Goal: Task Accomplishment & Management: Manage account settings

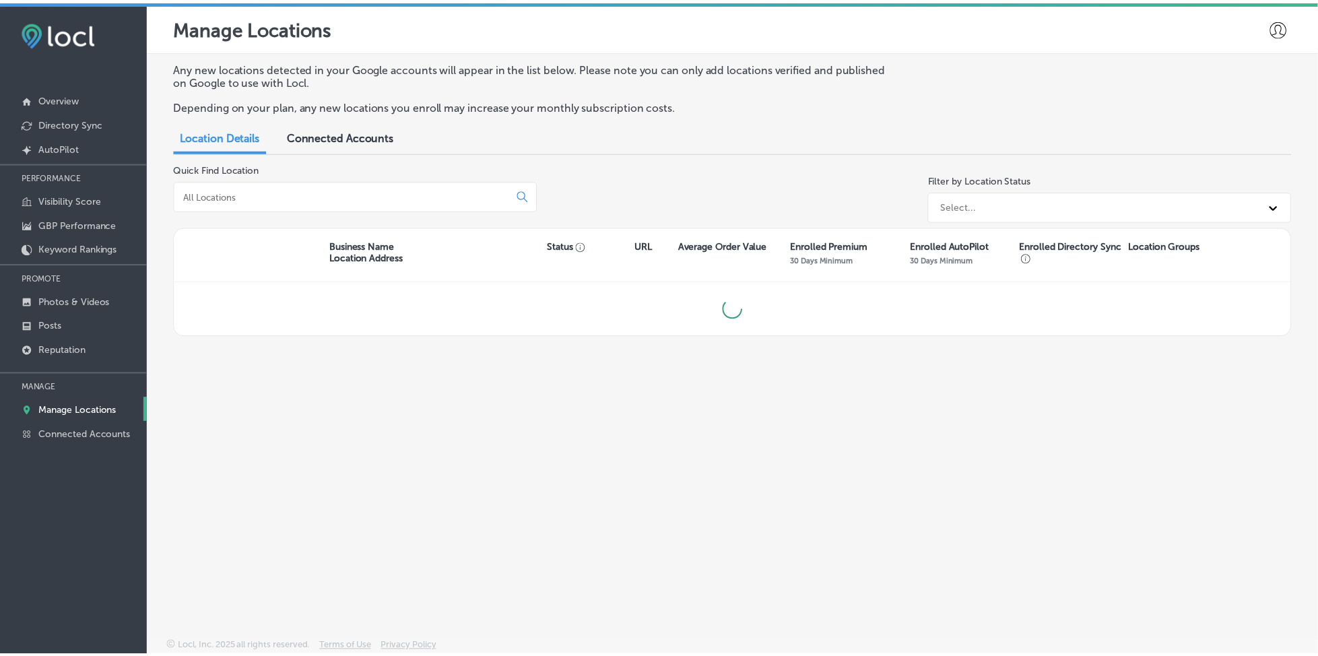
scroll to position [3, 0]
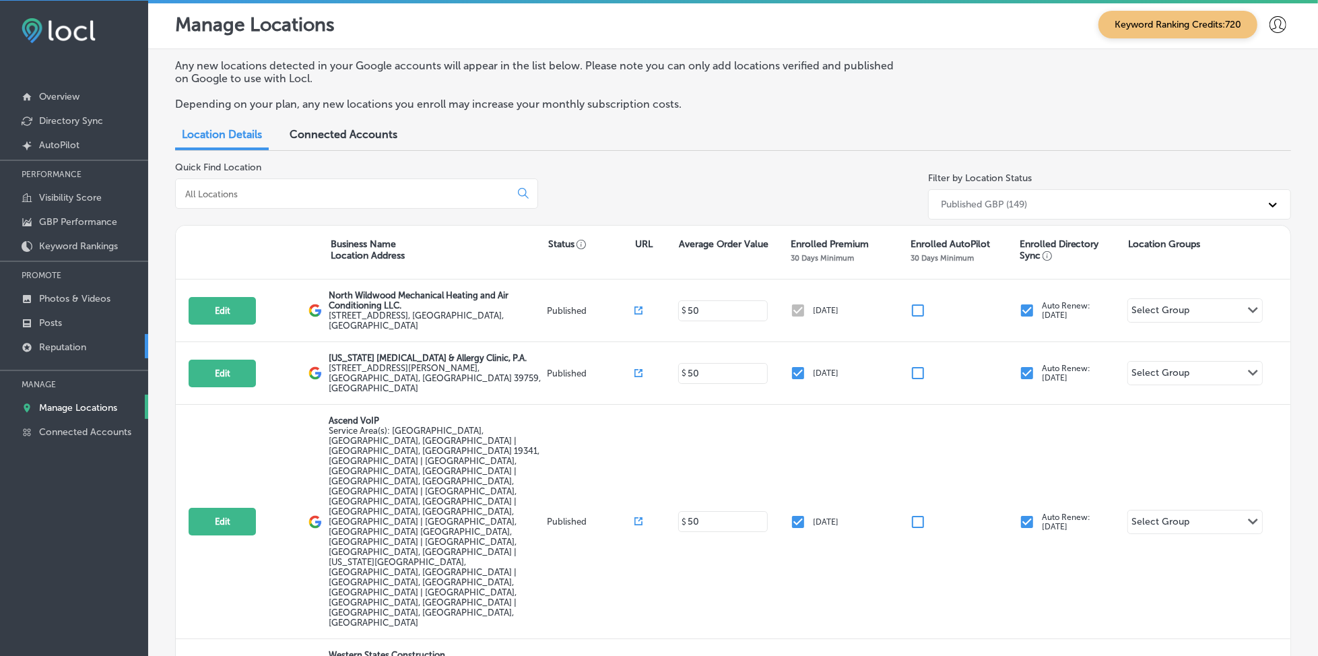
click at [50, 341] on p "Reputation" at bounding box center [62, 346] width 47 height 11
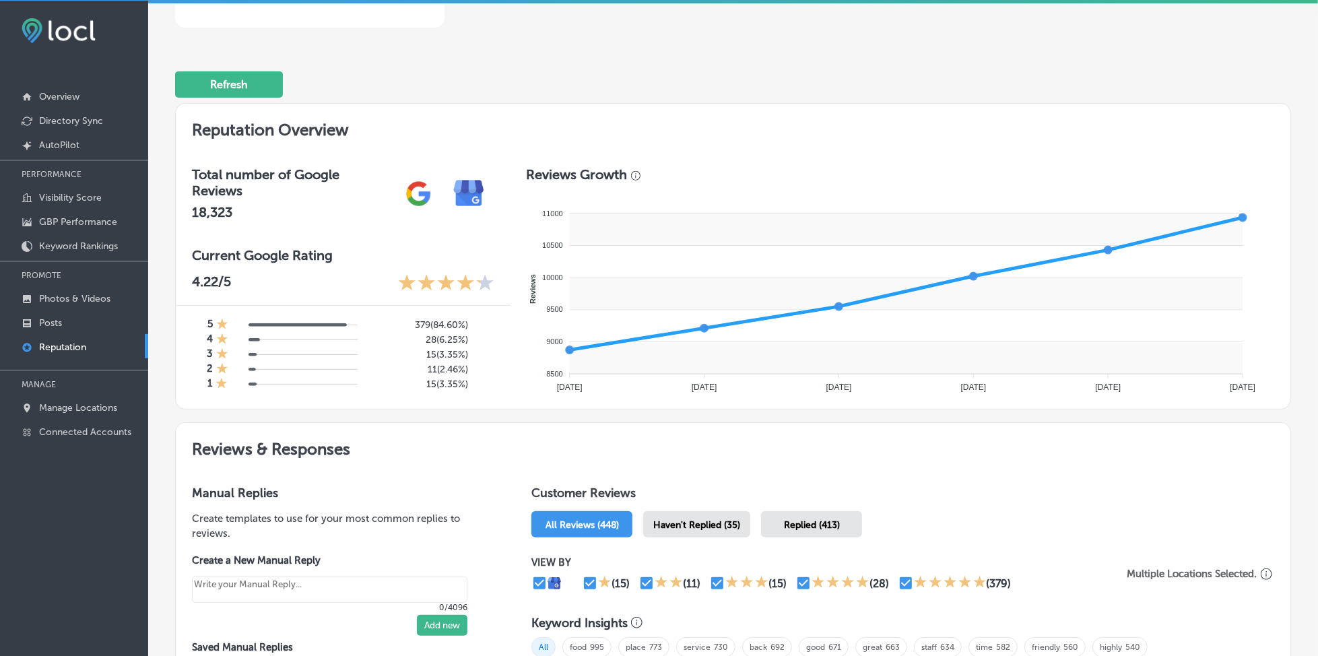
scroll to position [448, 0]
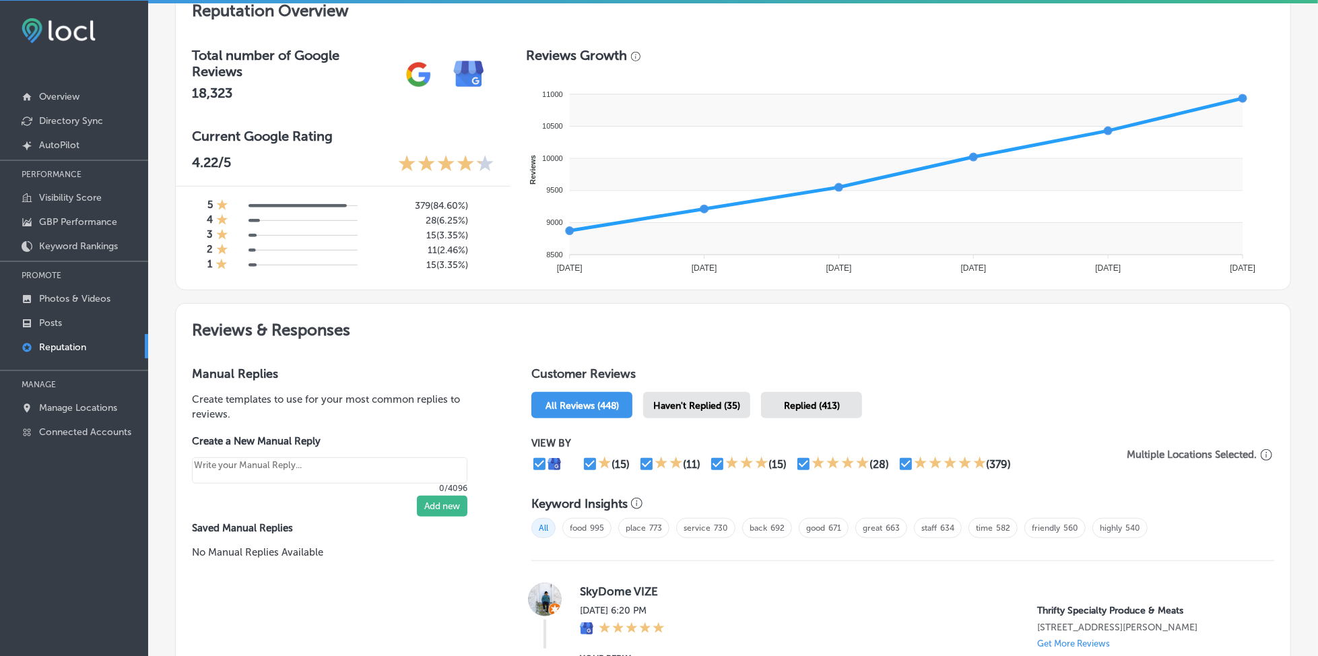
click at [677, 392] on div "Haven't Replied (35)" at bounding box center [696, 405] width 107 height 26
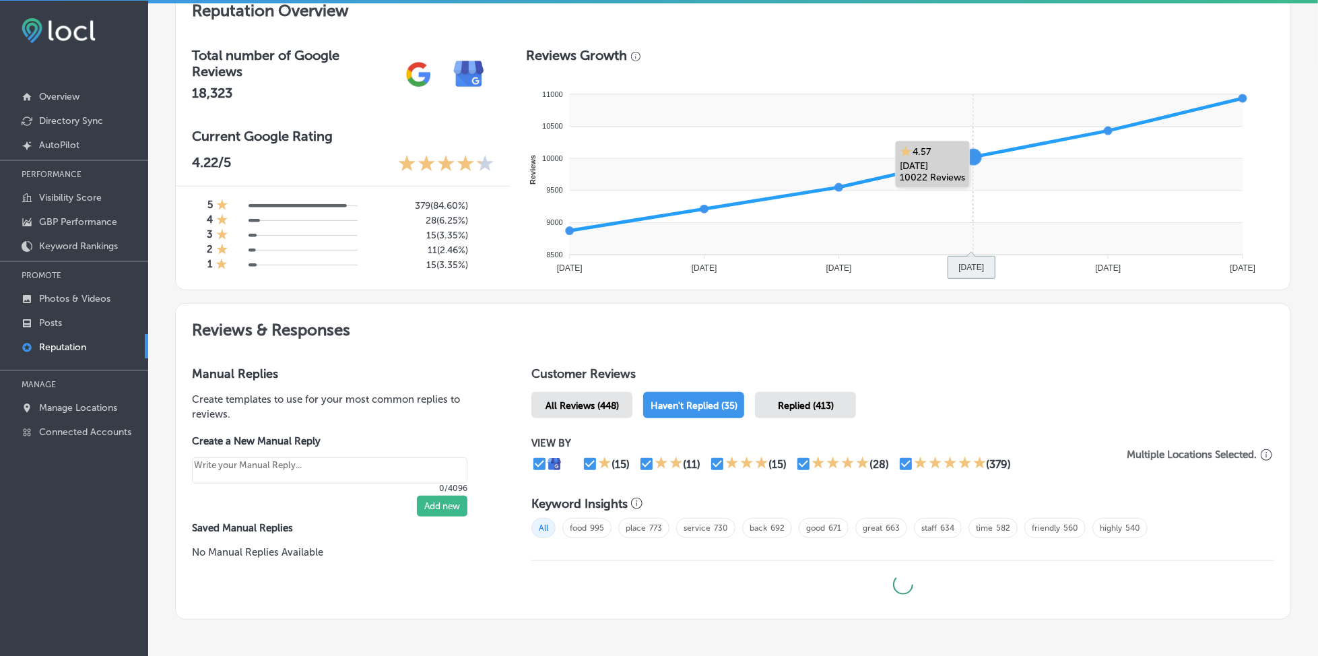
type textarea "x"
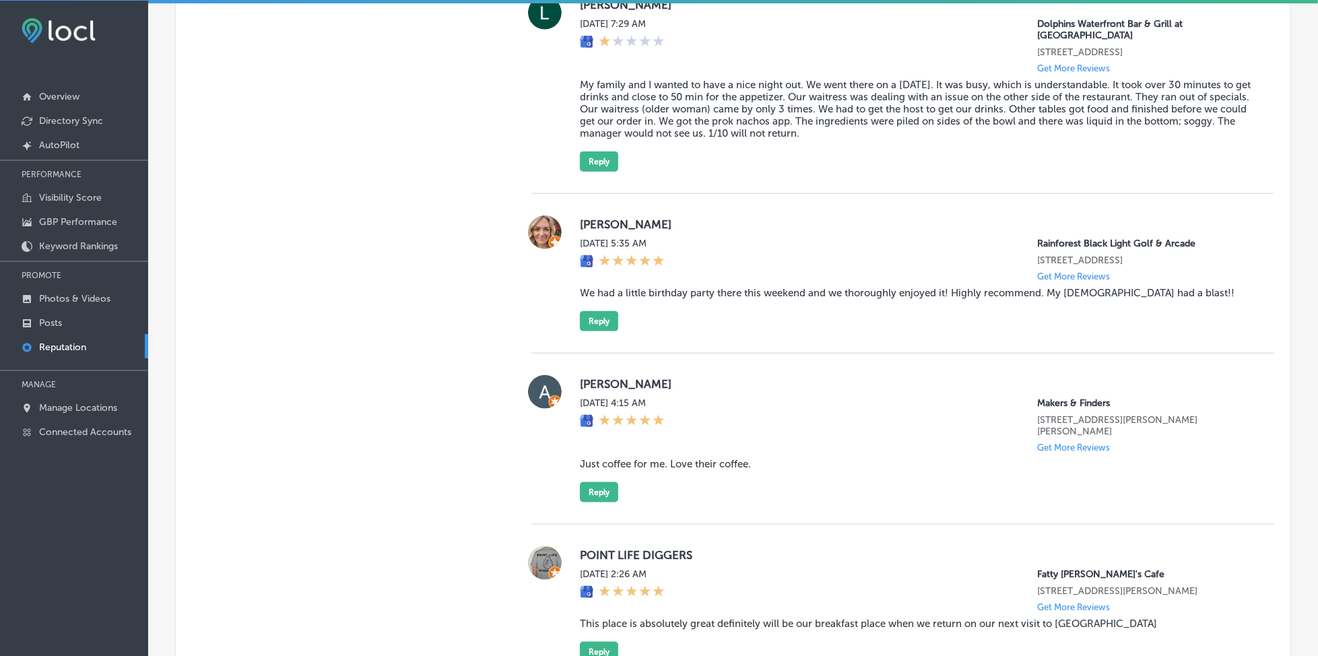
scroll to position [454, 0]
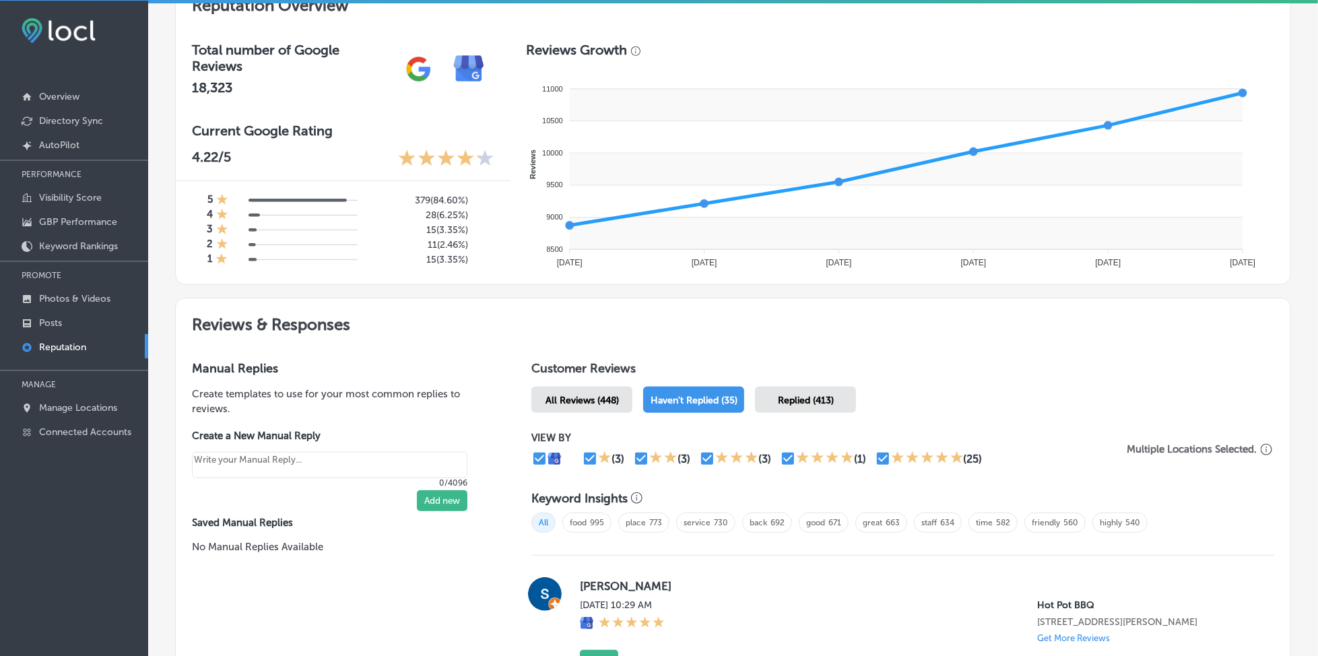
click at [956, 442] on div "VIEW BY (3) (3) (3) (1) (25)" at bounding box center [828, 449] width 594 height 35
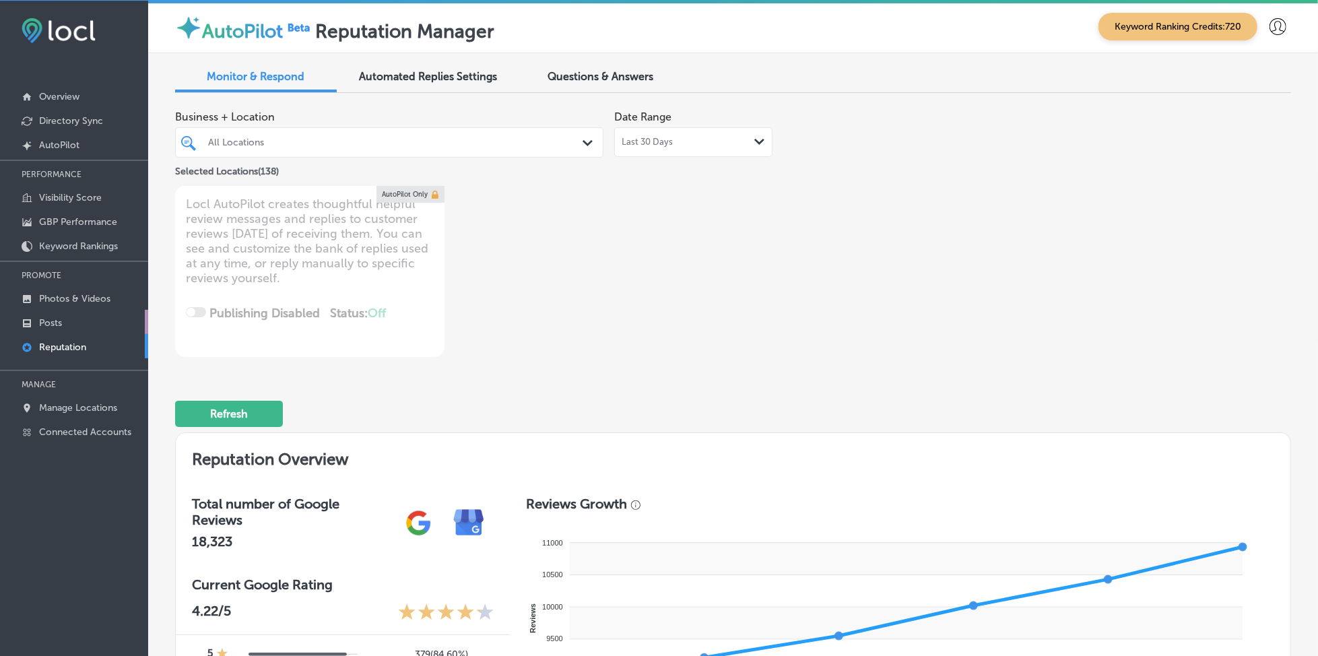
click at [103, 314] on link "Posts" at bounding box center [74, 322] width 148 height 24
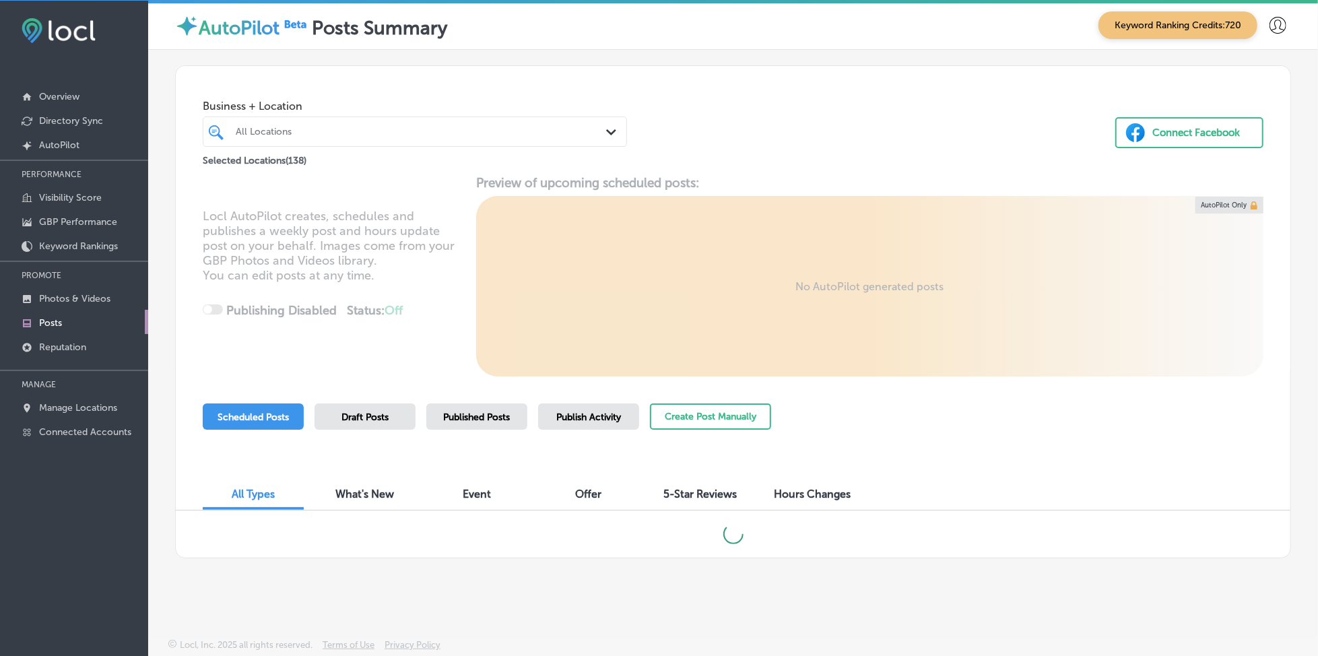
click at [613, 411] on span "Publish Activity" at bounding box center [588, 416] width 65 height 11
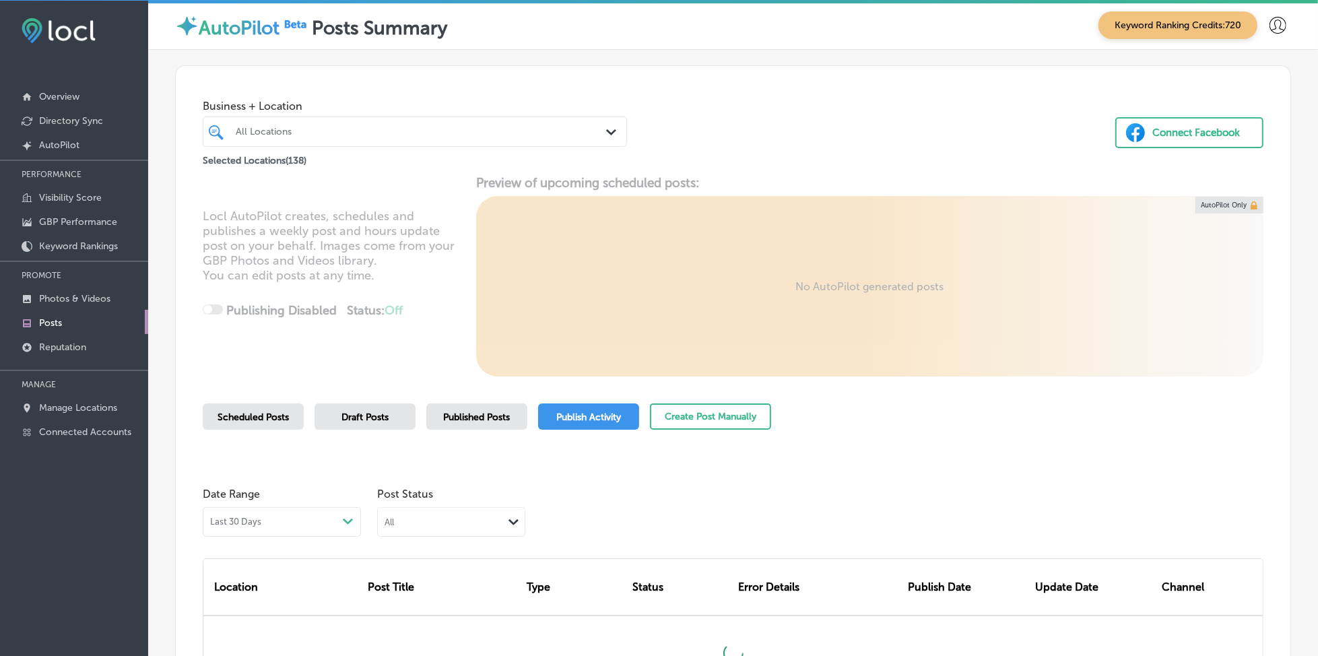
scroll to position [164, 0]
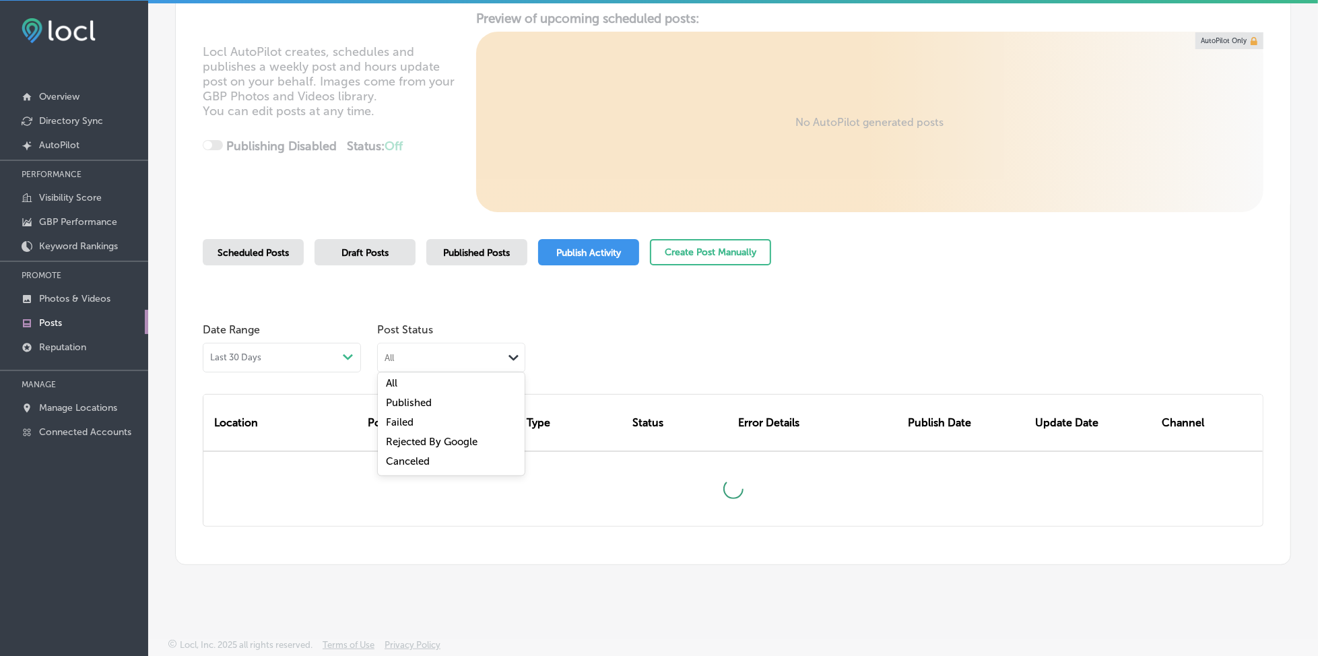
click at [494, 362] on div "All" at bounding box center [440, 357] width 125 height 13
click at [631, 333] on div "Date Range Last 30 Days Path Created with Sketch. Post Status option All focuse…" at bounding box center [733, 344] width 1060 height 56
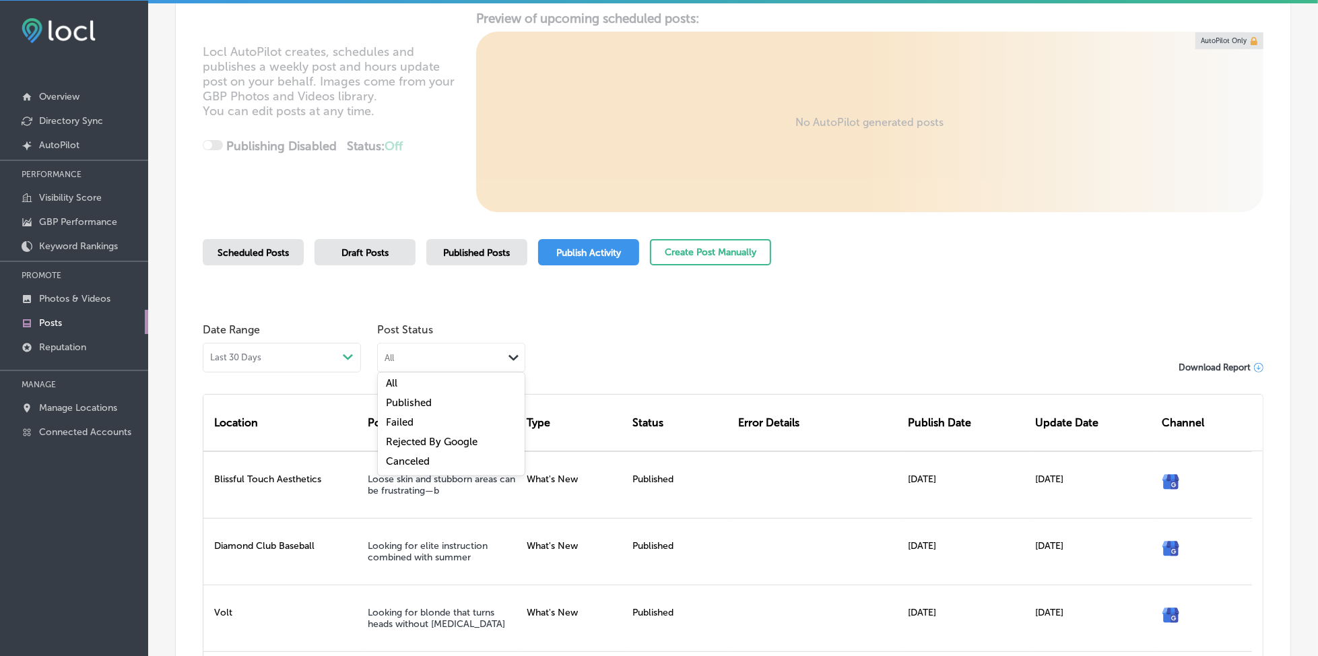
click at [504, 359] on div "Path Created with Sketch." at bounding box center [514, 357] width 22 height 19
click at [485, 440] on div "Rejected By Google" at bounding box center [451, 444] width 147 height 20
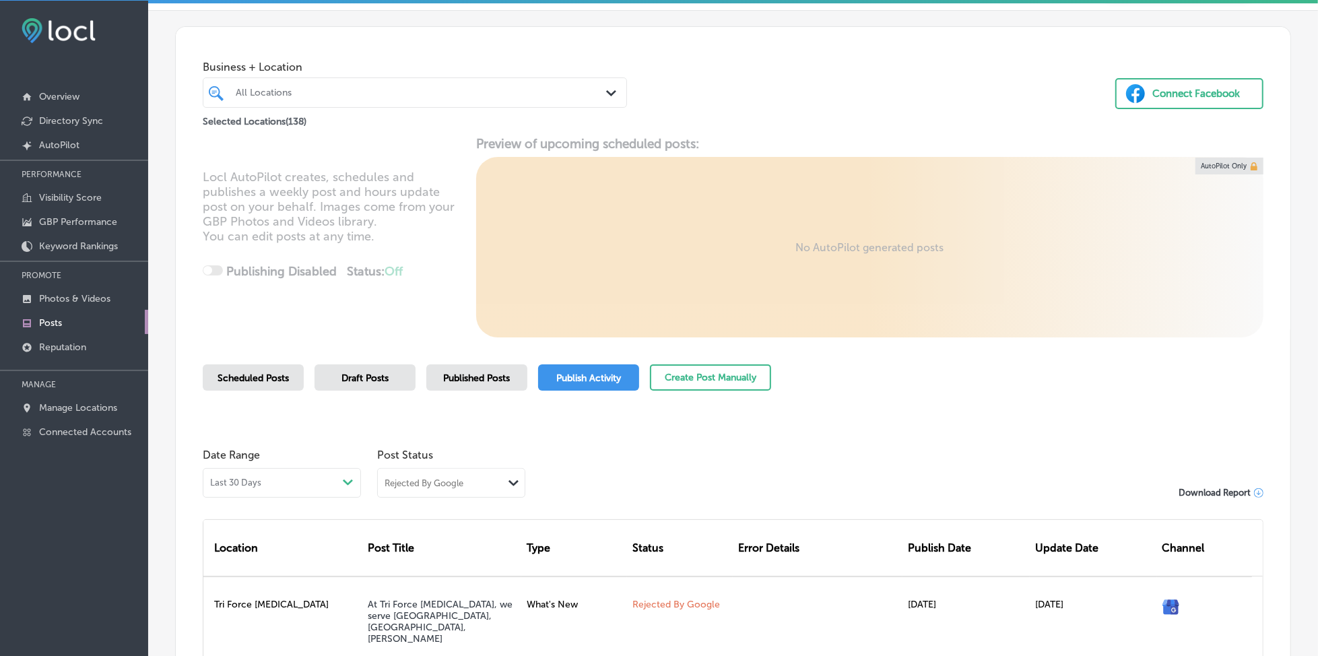
scroll to position [0, 0]
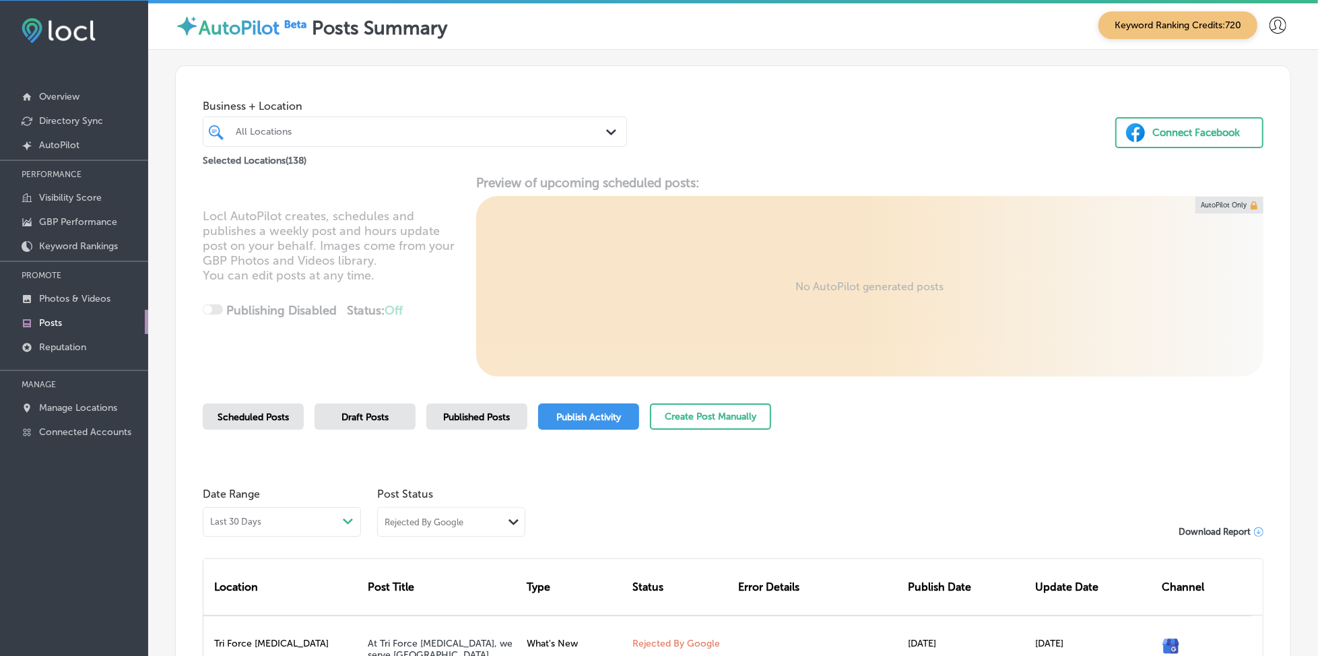
click at [233, 421] on span "Scheduled Posts" at bounding box center [252, 416] width 71 height 11
